Goal: Task Accomplishment & Management: Use online tool/utility

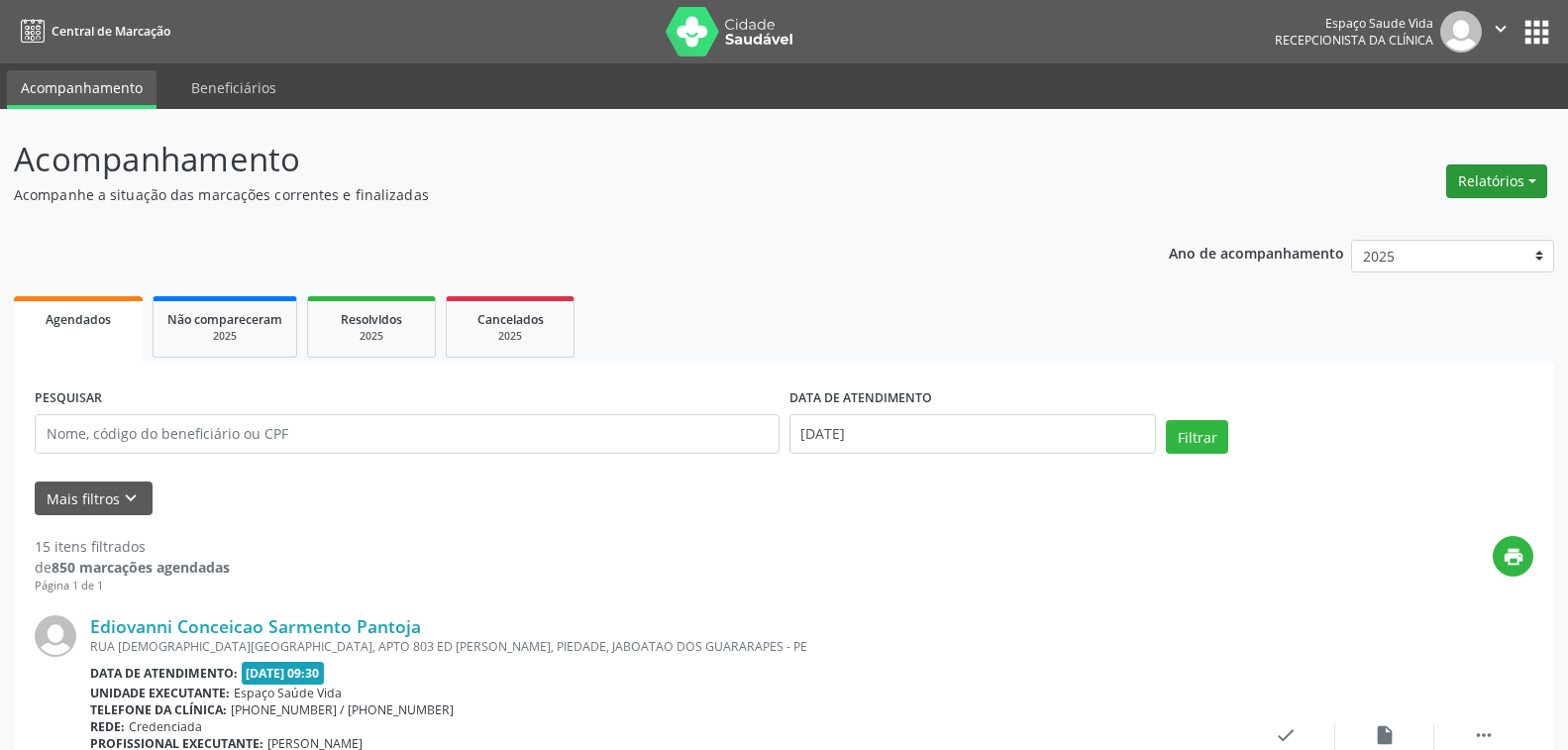
click at [1495, 179] on button "Relatórios" at bounding box center [1497, 182] width 101 height 34
click at [1384, 221] on link "Agendamentos" at bounding box center [1442, 224] width 213 height 28
select select "9"
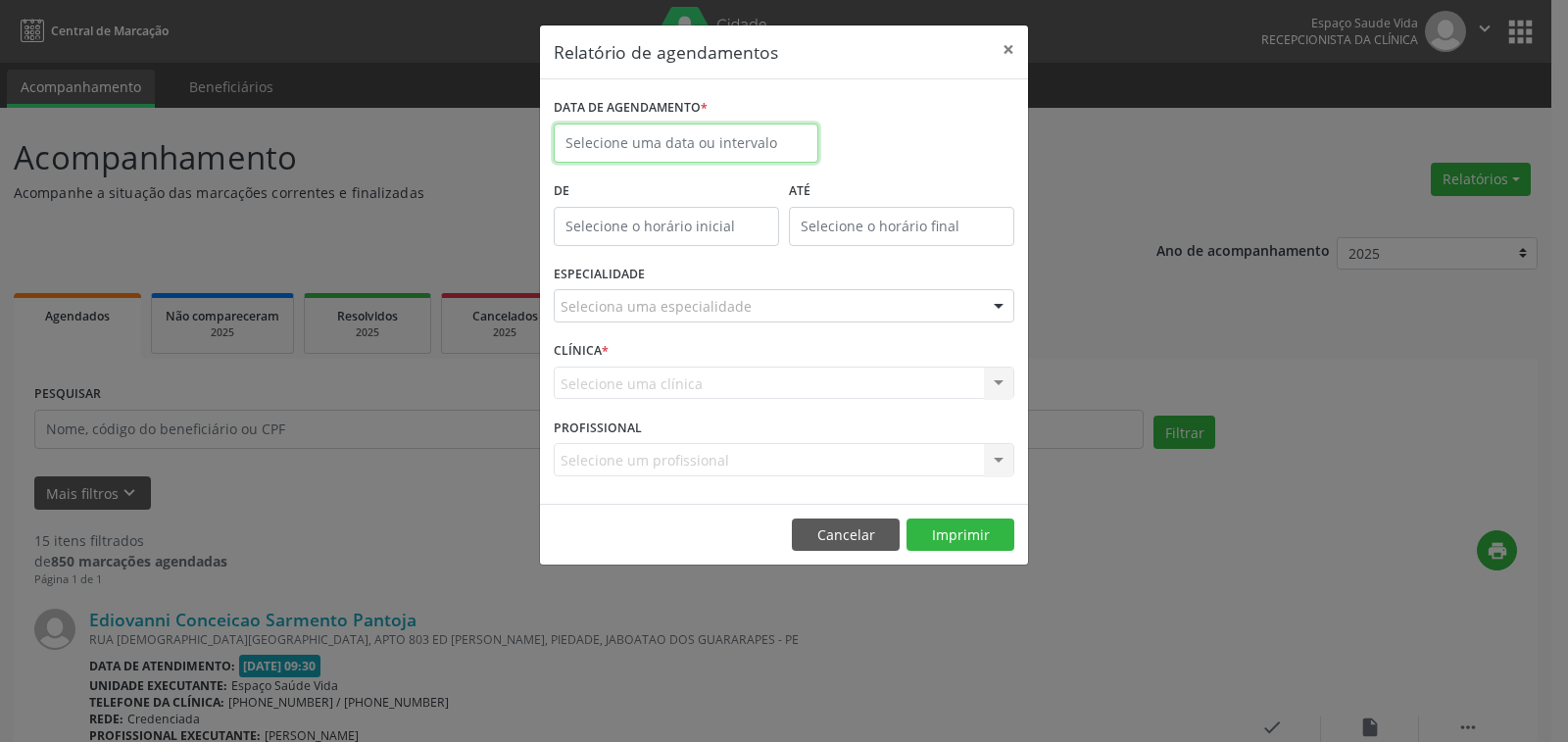
click at [663, 139] on input "text" at bounding box center [686, 143] width 264 height 39
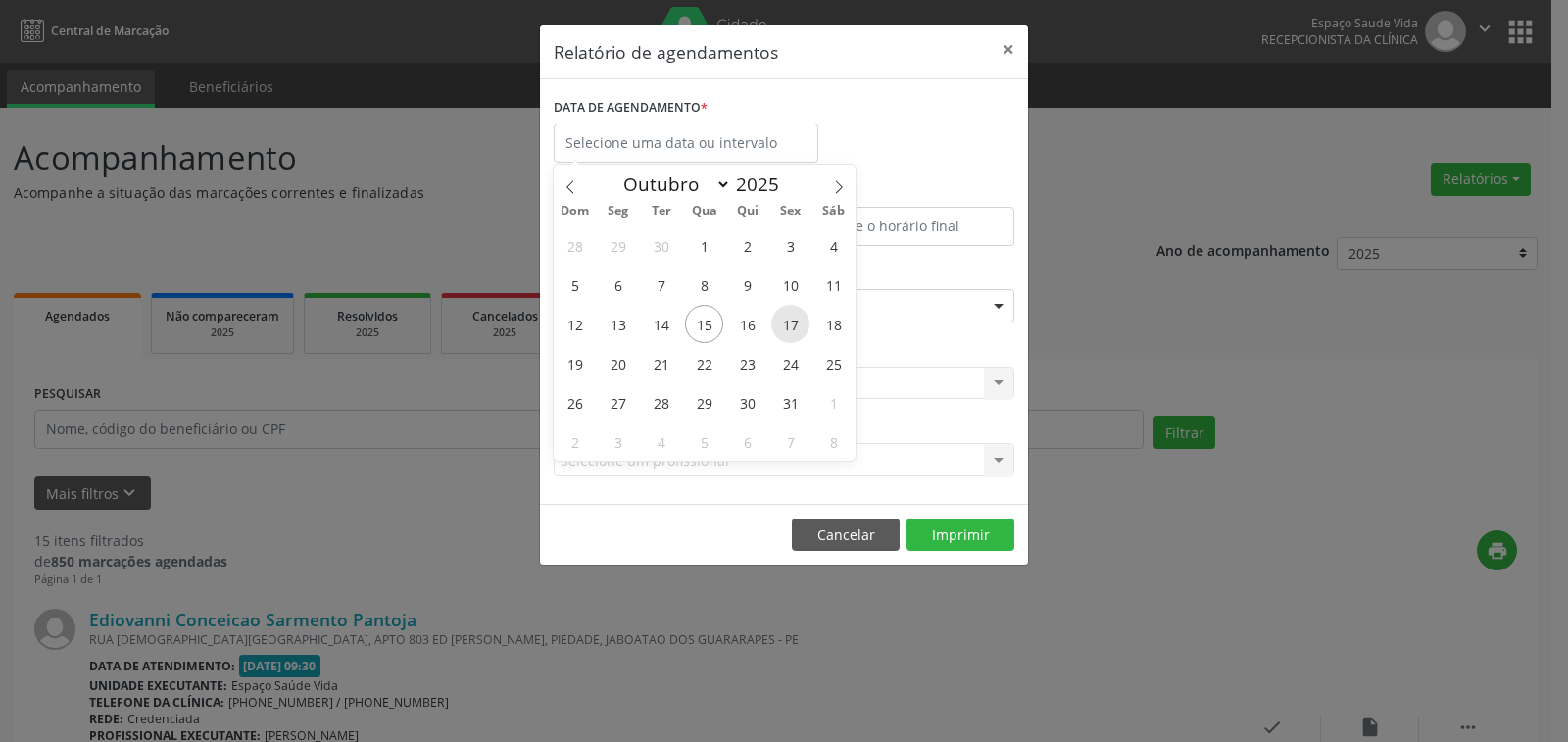
click at [792, 322] on span "17" at bounding box center [790, 323] width 38 height 38
type input "[DATE]"
click at [792, 322] on span "17" at bounding box center [790, 323] width 38 height 38
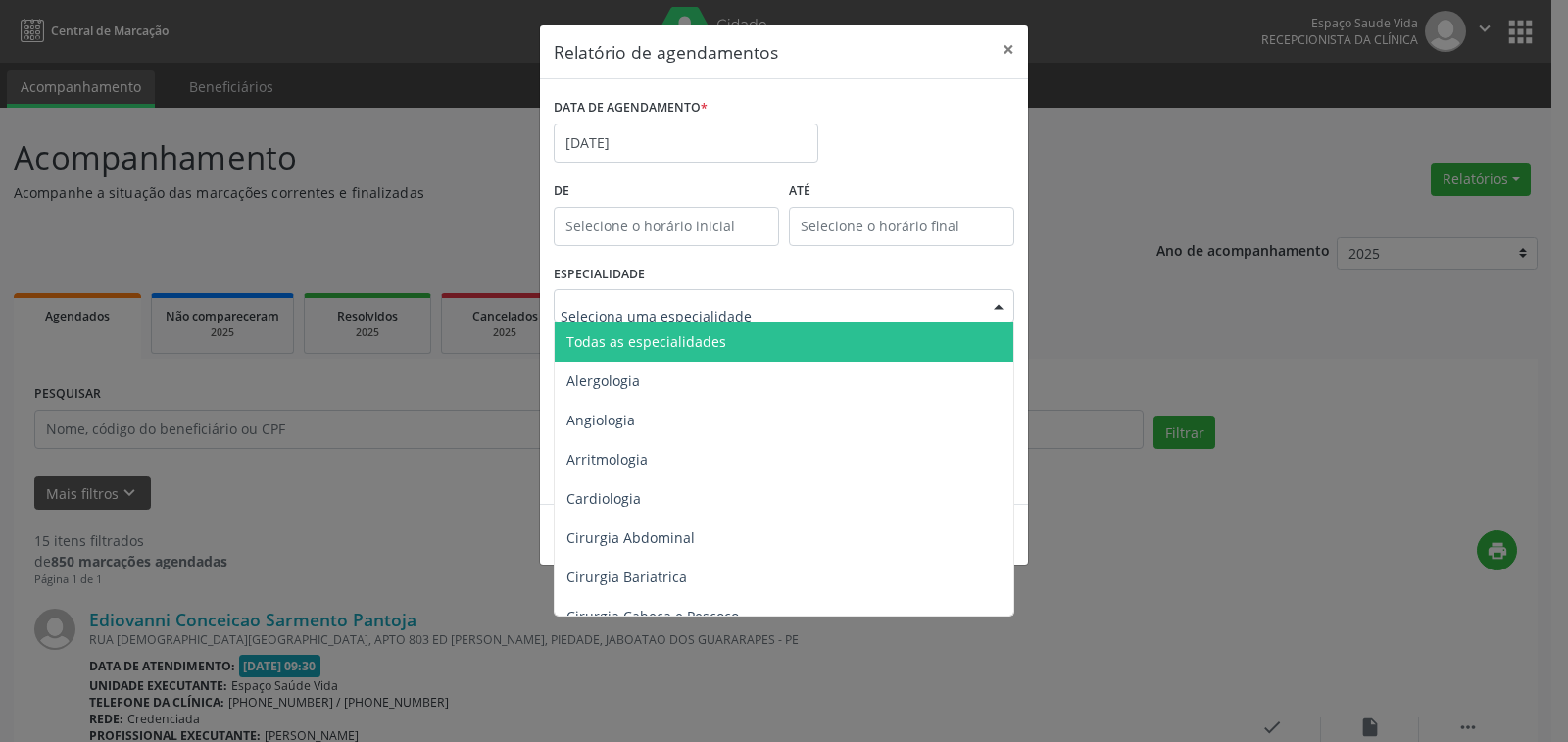
click at [687, 335] on span "Todas as especialidades" at bounding box center [646, 341] width 160 height 19
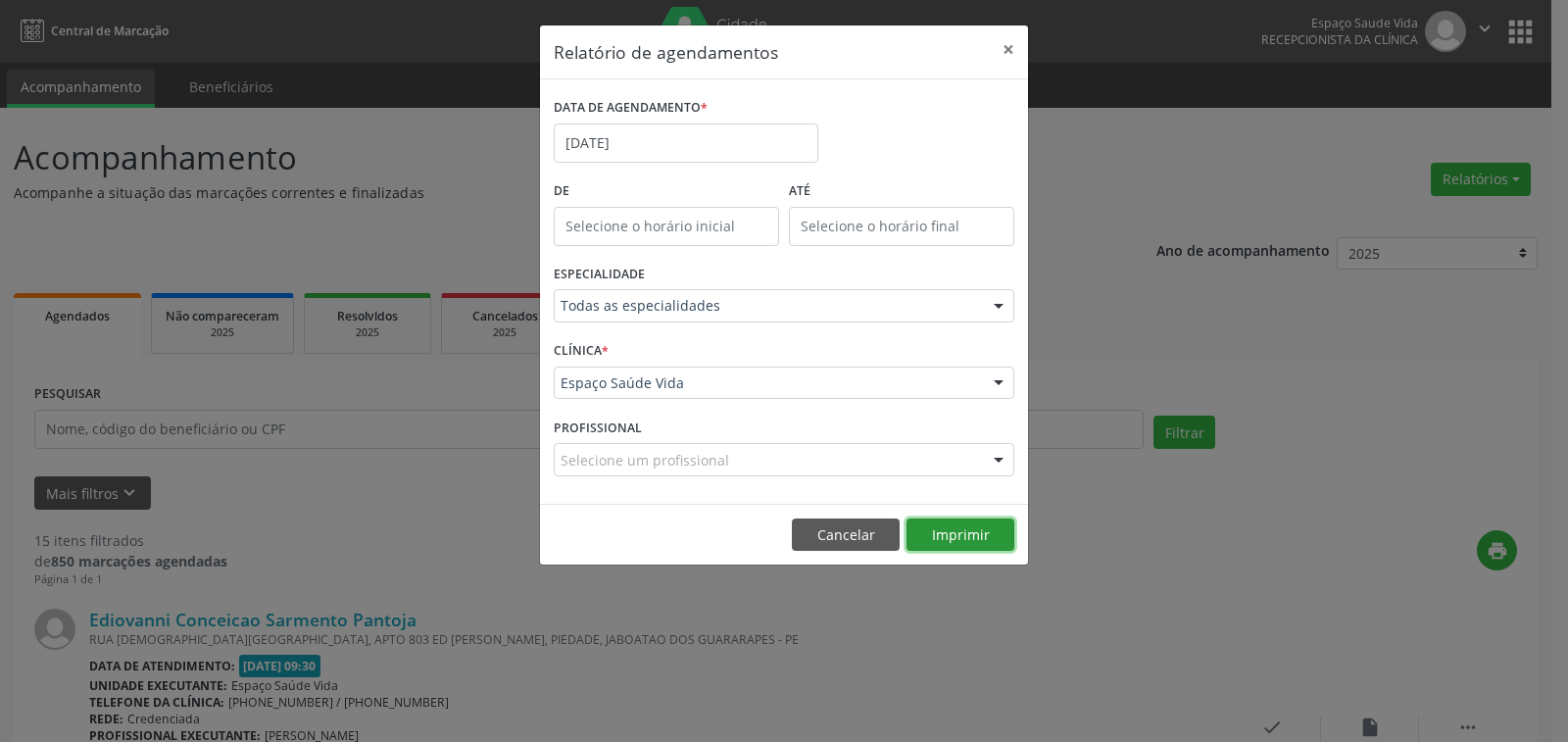
click at [956, 542] on button "Imprimir" at bounding box center [961, 536] width 108 height 33
